Goal: Task Accomplishment & Management: Manage account settings

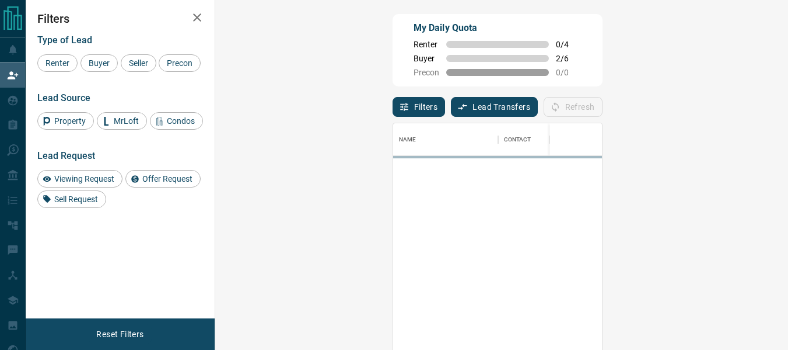
scroll to position [252, 539]
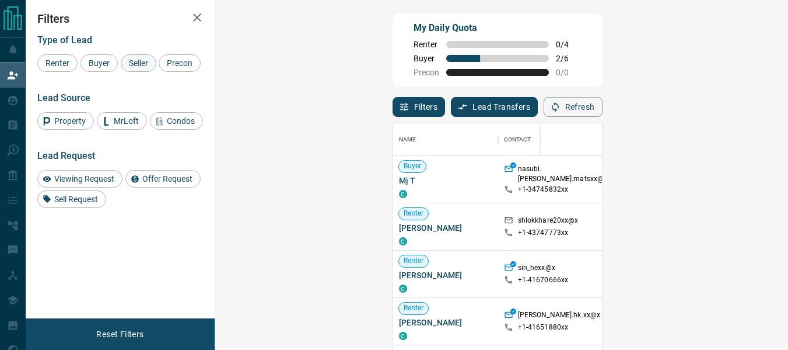
click at [128, 64] on span "Seller" at bounding box center [138, 62] width 27 height 9
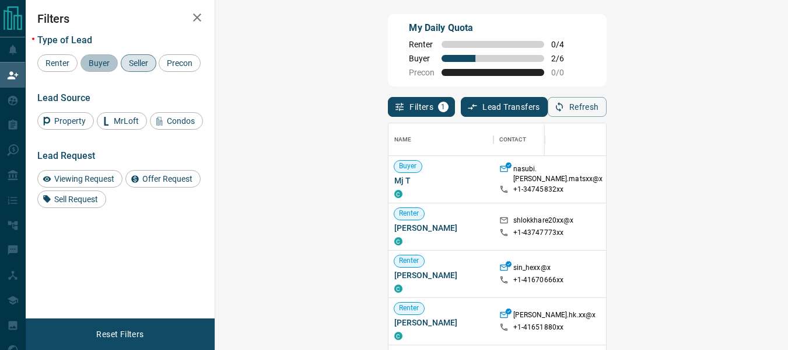
click at [109, 68] on div "Buyer" at bounding box center [99, 63] width 37 height 18
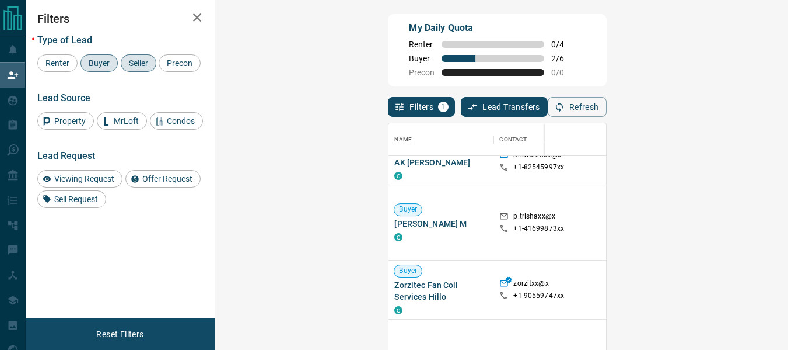
scroll to position [350, 0]
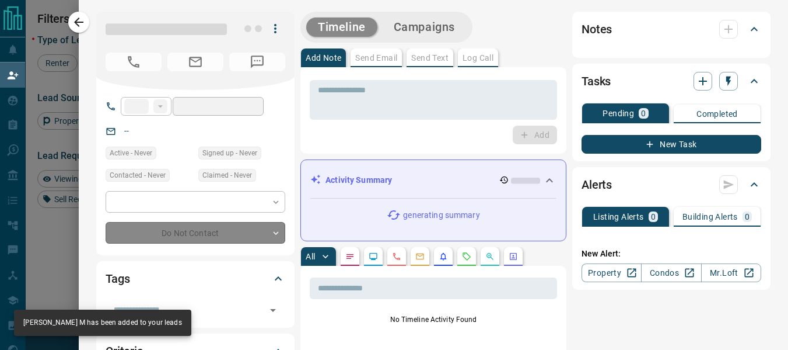
type input "**"
type input "**********"
type input "*"
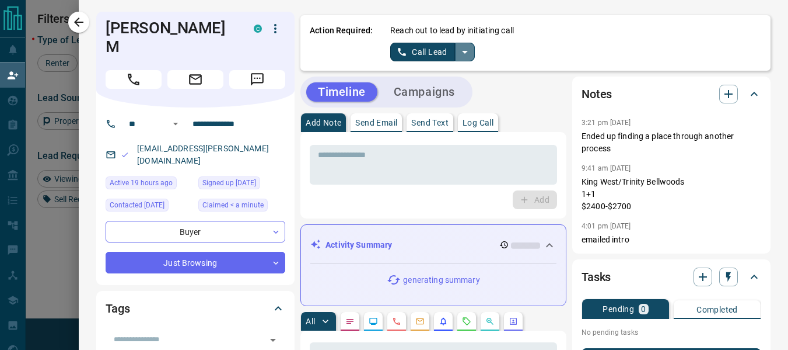
click at [465, 48] on button "split button" at bounding box center [465, 52] width 20 height 19
click at [430, 94] on li "Log Manual Call" at bounding box center [431, 92] width 71 height 18
click at [394, 45] on button "Log Manual Call" at bounding box center [428, 52] width 77 height 19
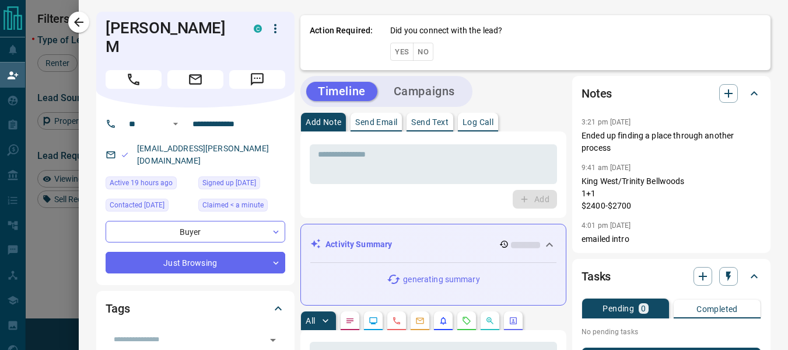
click at [394, 45] on button "Yes" at bounding box center [401, 52] width 23 height 18
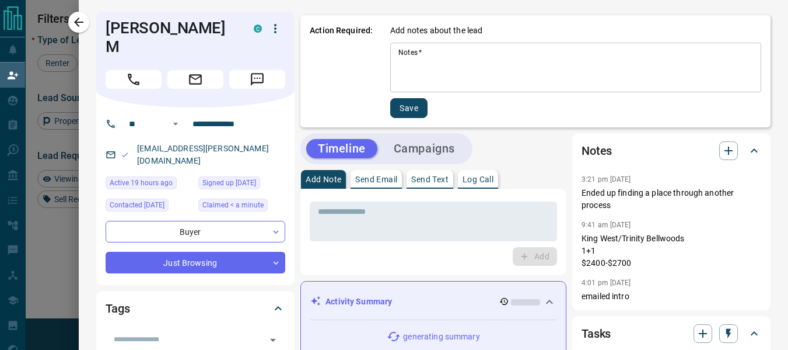
click at [420, 46] on div "* Notes   *" at bounding box center [575, 68] width 371 height 50
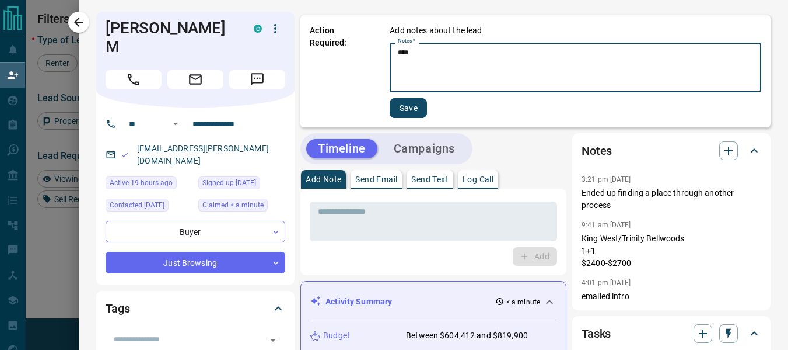
type textarea "****"
click at [413, 111] on button "Save" at bounding box center [408, 108] width 37 height 20
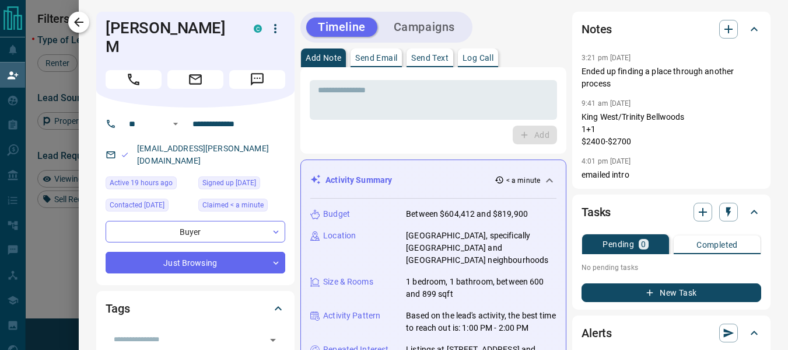
click at [81, 24] on icon "button" at bounding box center [79, 22] width 14 height 14
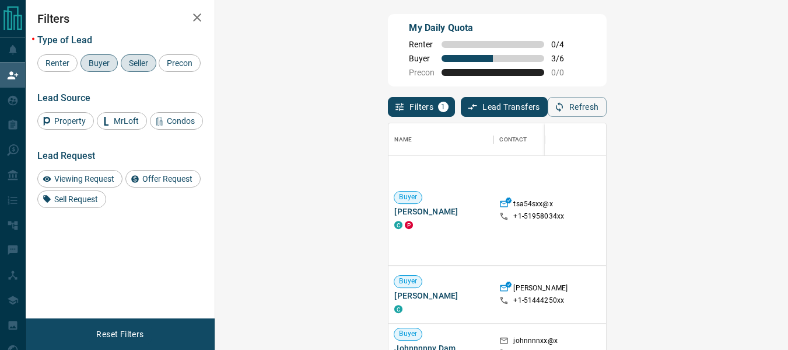
scroll to position [437, 0]
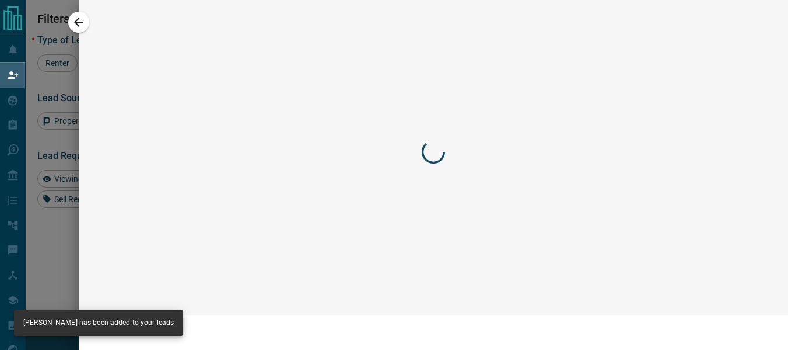
click at [529, 106] on div at bounding box center [394, 175] width 788 height 350
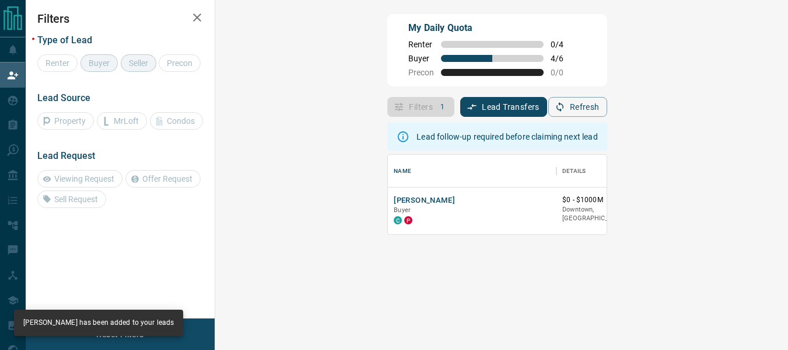
scroll to position [9, 9]
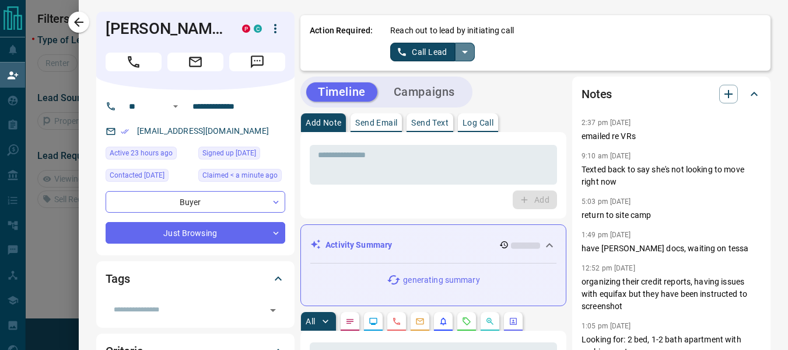
click at [463, 52] on icon "split button" at bounding box center [465, 52] width 14 height 14
click at [432, 98] on li "Log Manual Call" at bounding box center [431, 92] width 71 height 18
click at [404, 57] on button "Log Manual Call" at bounding box center [428, 52] width 77 height 19
click at [390, 57] on button "Yes" at bounding box center [401, 52] width 23 height 18
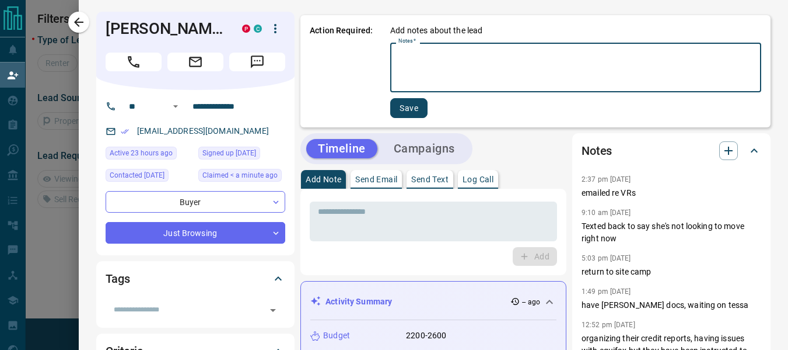
click at [441, 59] on textarea "Notes   *" at bounding box center [576, 68] width 355 height 40
type textarea "****"
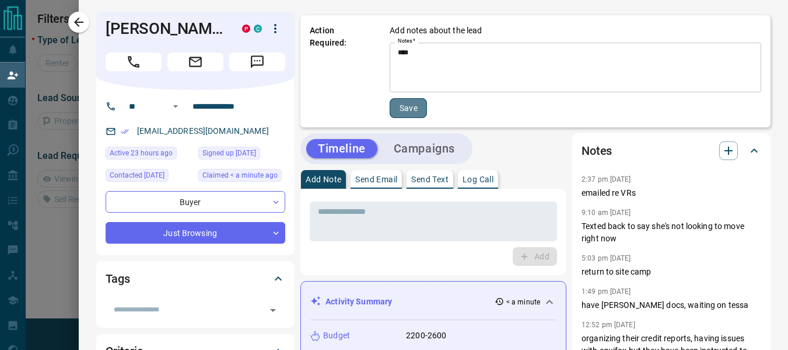
click at [411, 107] on button "Save" at bounding box center [408, 108] width 37 height 20
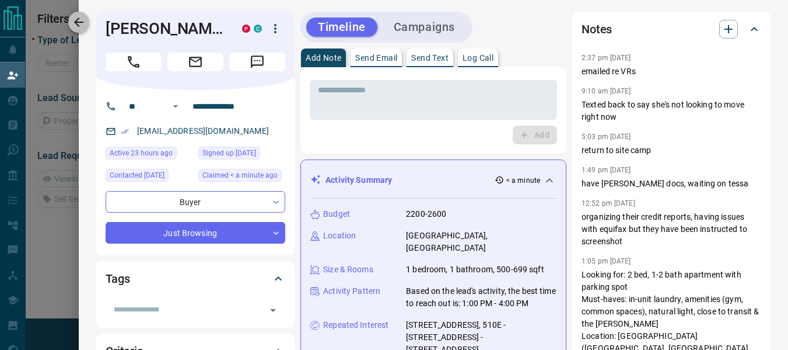
click at [82, 20] on icon "button" at bounding box center [79, 22] width 14 height 14
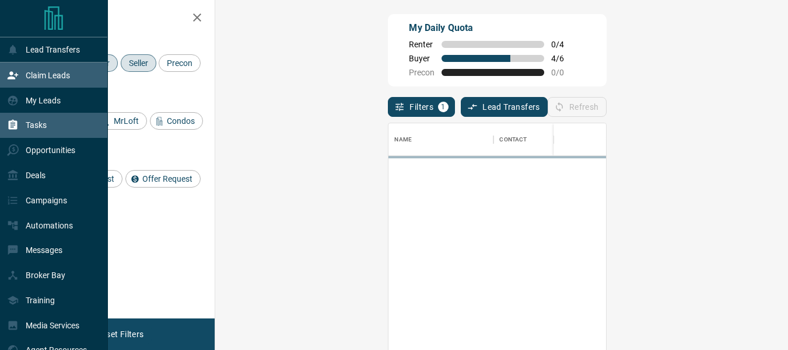
click at [13, 124] on icon at bounding box center [13, 125] width 9 height 10
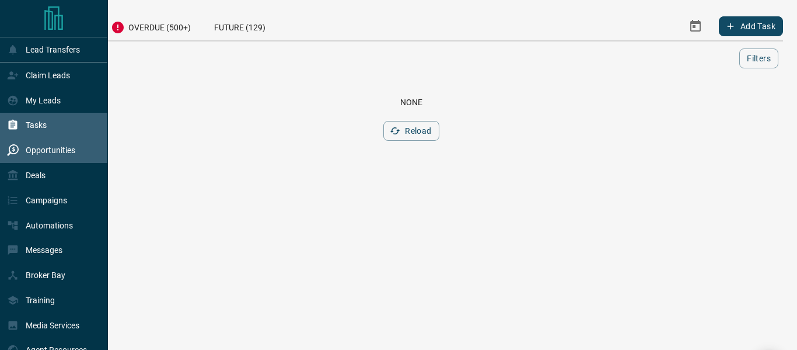
click at [14, 156] on icon at bounding box center [13, 150] width 12 height 12
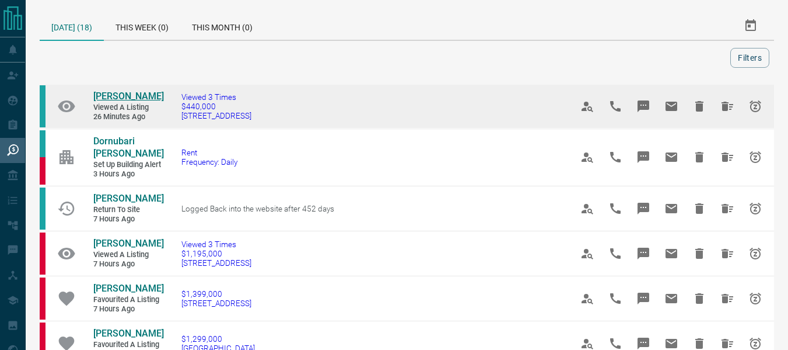
click at [124, 93] on span "[PERSON_NAME]" at bounding box center [128, 95] width 71 height 11
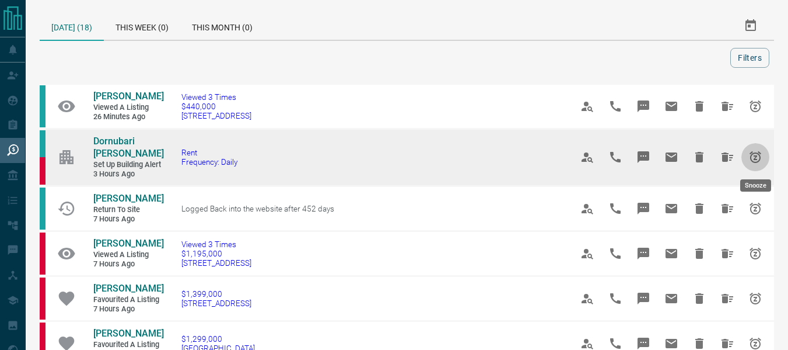
click at [750, 155] on icon "Snooze" at bounding box center [756, 157] width 14 height 14
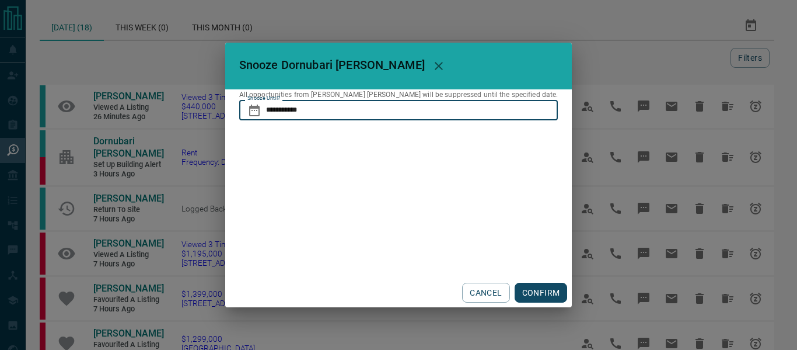
click at [359, 109] on input "**********" at bounding box center [412, 110] width 292 height 20
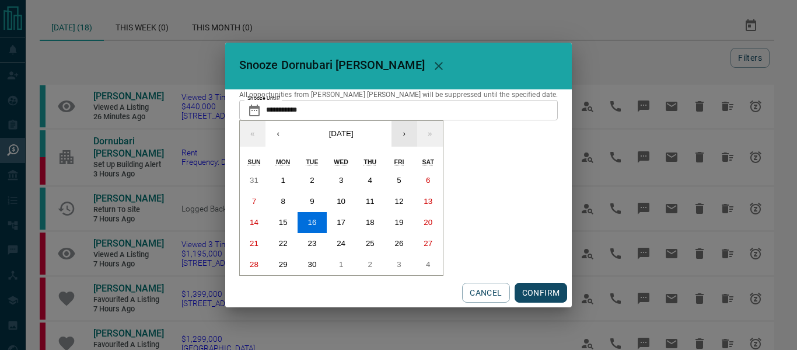
click at [417, 134] on button "›" at bounding box center [405, 134] width 26 height 26
click at [327, 228] on button "14" at bounding box center [312, 222] width 29 height 21
type input "**********"
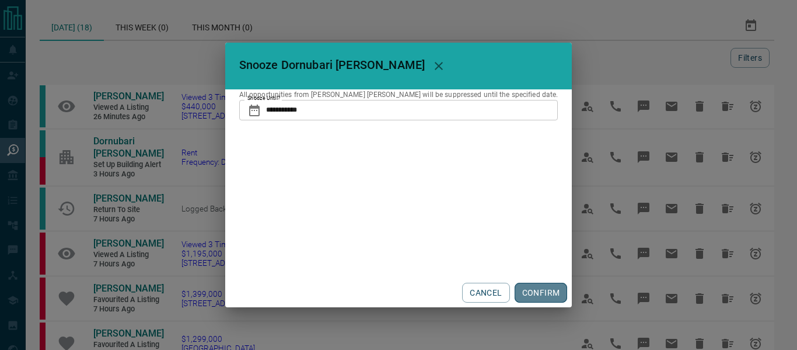
click at [517, 285] on button "CONFIRM" at bounding box center [541, 292] width 53 height 20
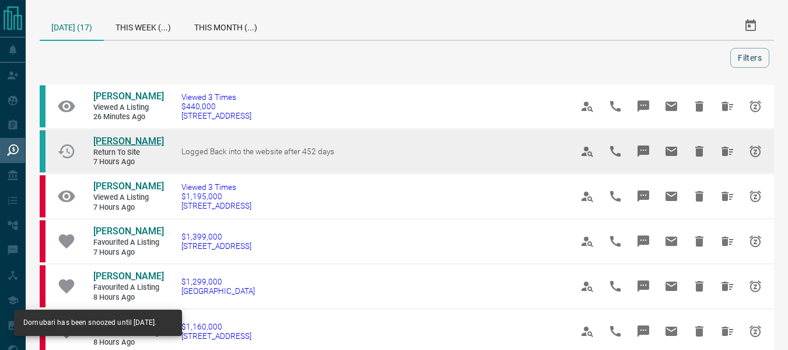
click at [132, 142] on span "[PERSON_NAME]" at bounding box center [128, 140] width 71 height 11
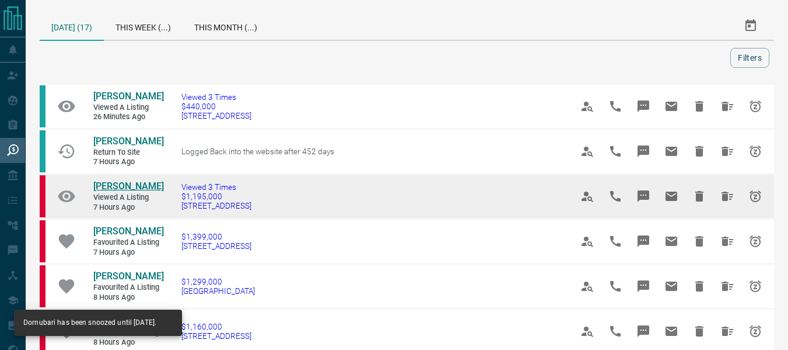
click at [127, 189] on span "[PERSON_NAME]" at bounding box center [128, 185] width 71 height 11
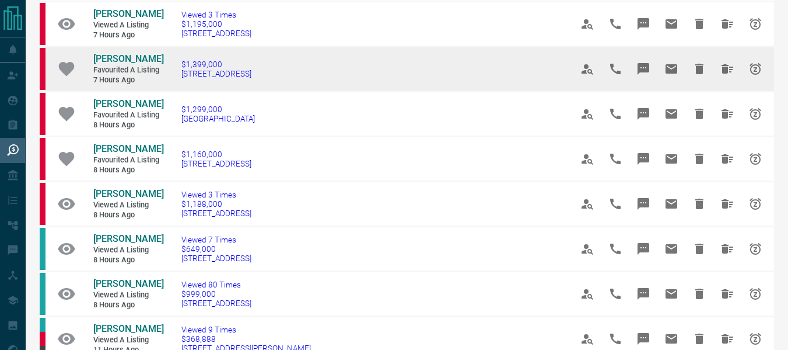
scroll to position [327, 0]
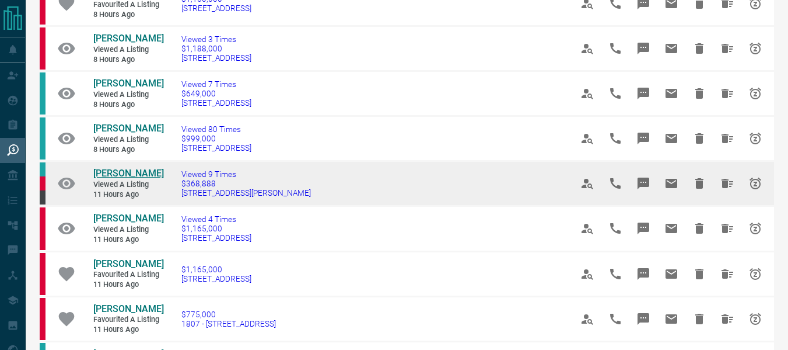
click at [116, 179] on span "[PERSON_NAME]" at bounding box center [128, 172] width 71 height 11
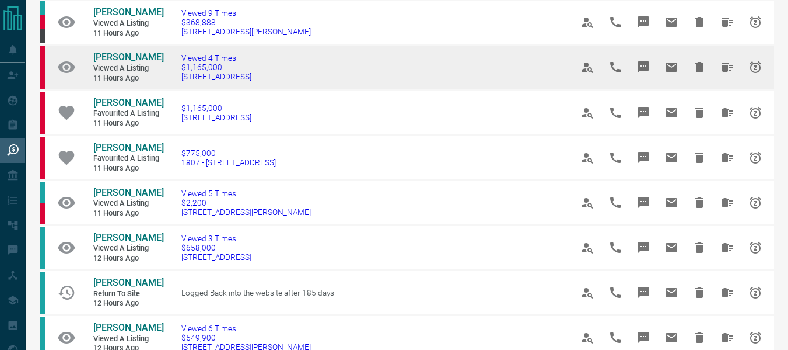
scroll to position [528, 0]
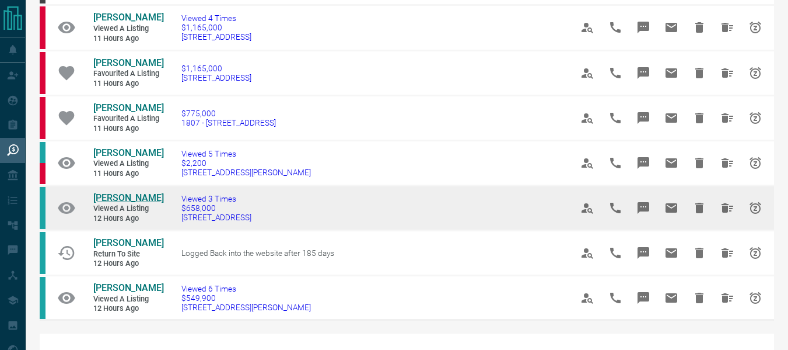
click at [117, 203] on span "[PERSON_NAME]" at bounding box center [128, 197] width 71 height 11
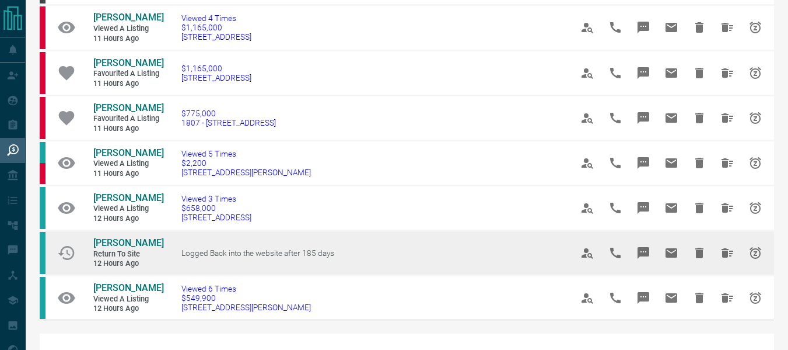
click at [114, 259] on td "[PERSON_NAME] Return to Site 12 hours ago" at bounding box center [120, 252] width 88 height 43
click at [107, 248] on span "[PERSON_NAME]" at bounding box center [128, 242] width 71 height 11
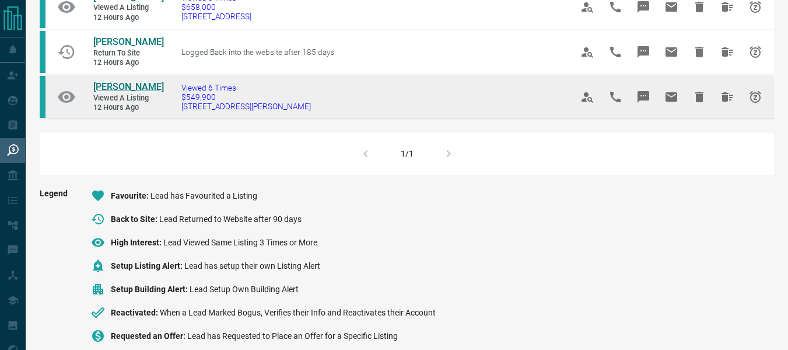
scroll to position [730, 0]
click at [120, 92] on span "[PERSON_NAME]" at bounding box center [128, 86] width 71 height 11
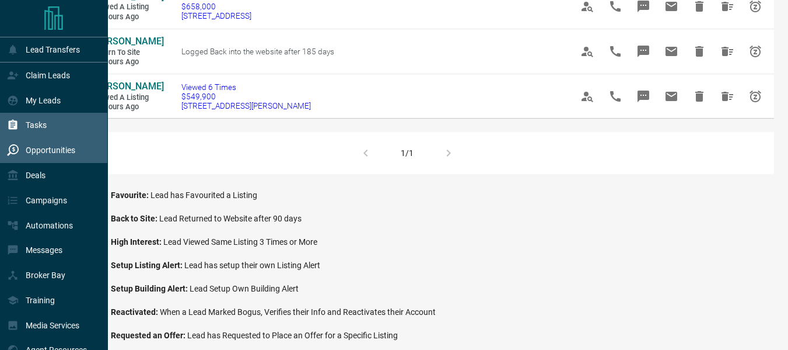
click at [6, 127] on div "Tasks" at bounding box center [54, 125] width 108 height 25
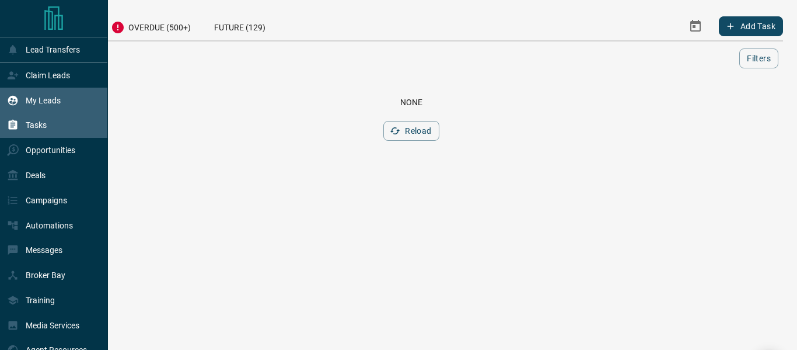
click at [45, 90] on div "My Leads" at bounding box center [54, 100] width 108 height 25
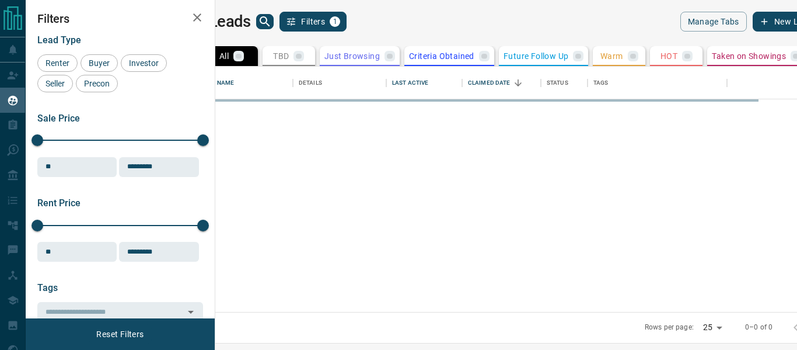
scroll to position [236, 568]
click at [93, 60] on span "Buyer" at bounding box center [99, 62] width 29 height 9
click at [148, 64] on span "Investor" at bounding box center [144, 62] width 38 height 9
click at [60, 86] on span "Seller" at bounding box center [54, 83] width 27 height 9
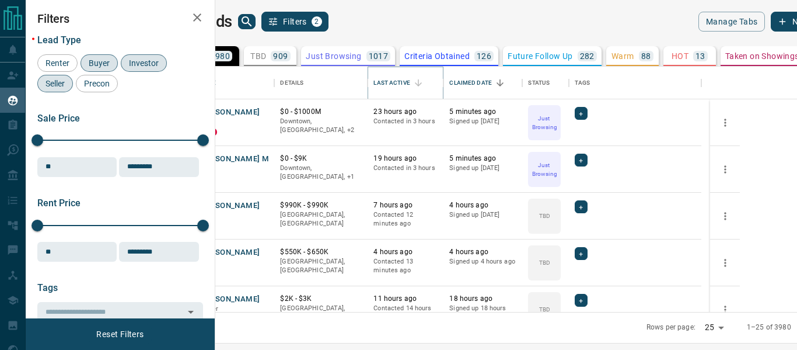
click at [424, 81] on icon "Sort" at bounding box center [418, 83] width 11 height 11
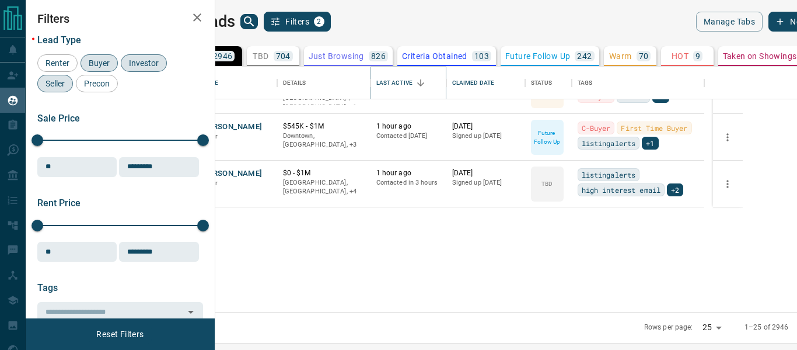
scroll to position [0, 0]
